Goal: Answer question/provide support: Answer question/provide support

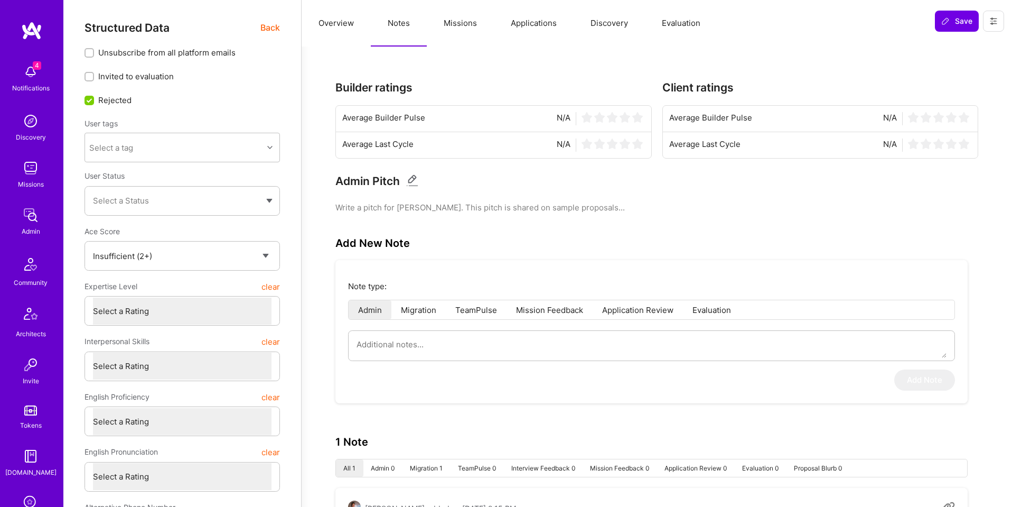
select select "Insufficient"
select select "US"
select select "Right Now"
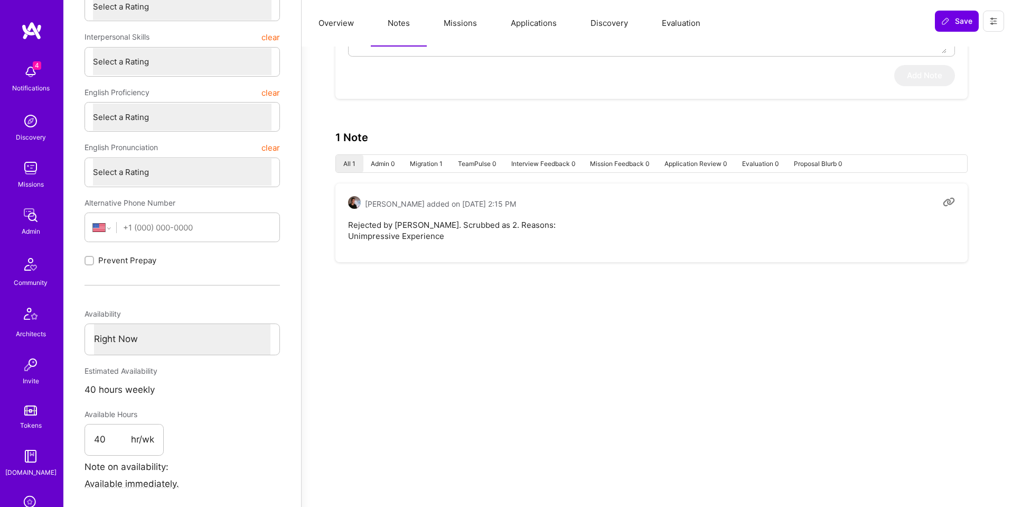
scroll to position [168, 0]
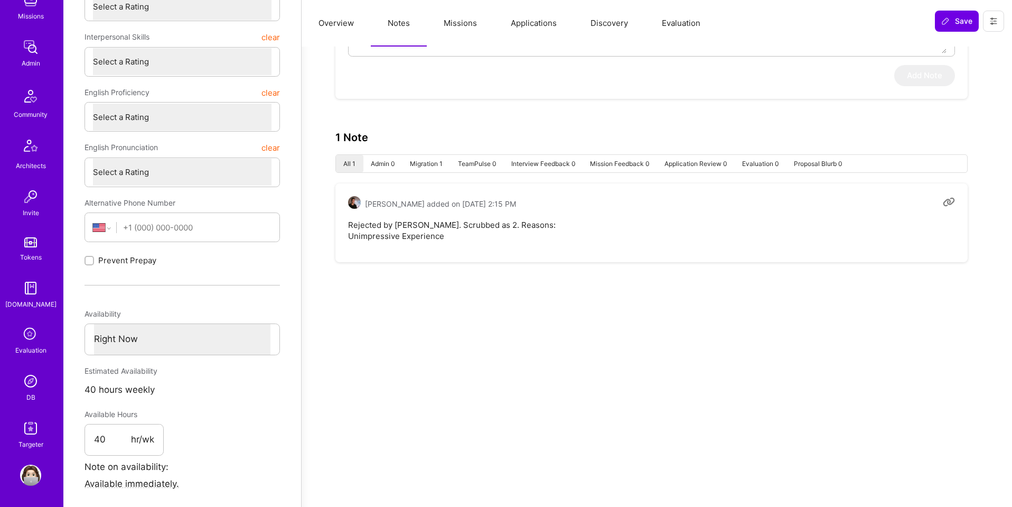
click at [28, 387] on img at bounding box center [30, 380] width 21 height 21
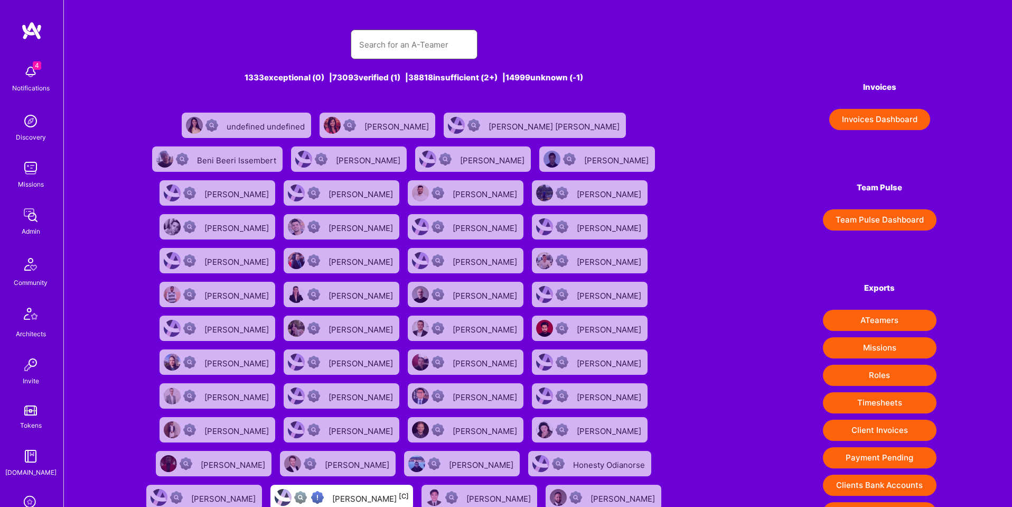
click at [379, 48] on input "text" at bounding box center [414, 44] width 110 height 27
paste input "[EMAIL_ADDRESS][DOMAIN_NAME]"
type input "[EMAIL_ADDRESS][DOMAIN_NAME]"
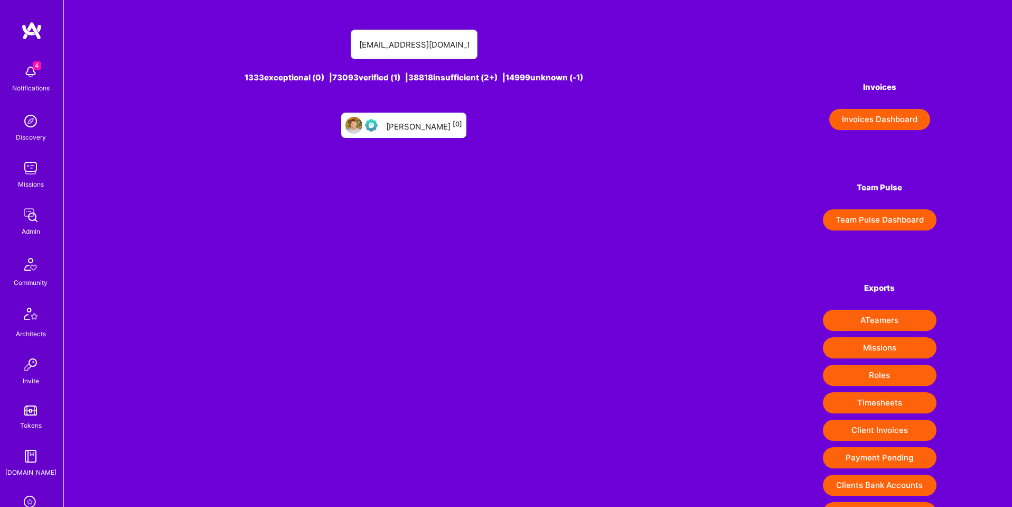
click at [402, 125] on div "[PERSON_NAME] [0]" at bounding box center [424, 125] width 76 height 14
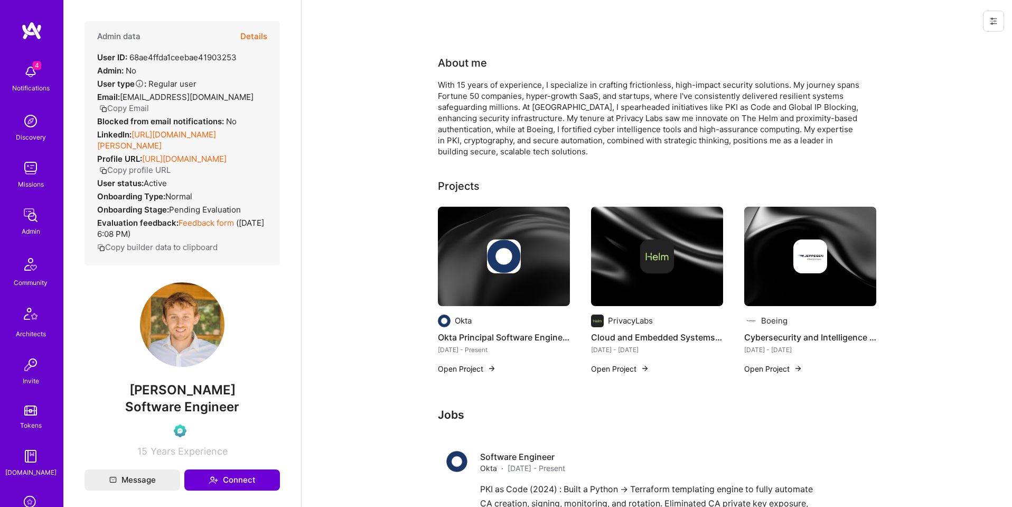
click at [984, 25] on button at bounding box center [993, 21] width 21 height 21
click at [965, 43] on button "Login as [PERSON_NAME]" at bounding box center [948, 45] width 111 height 27
